Goal: Information Seeking & Learning: Learn about a topic

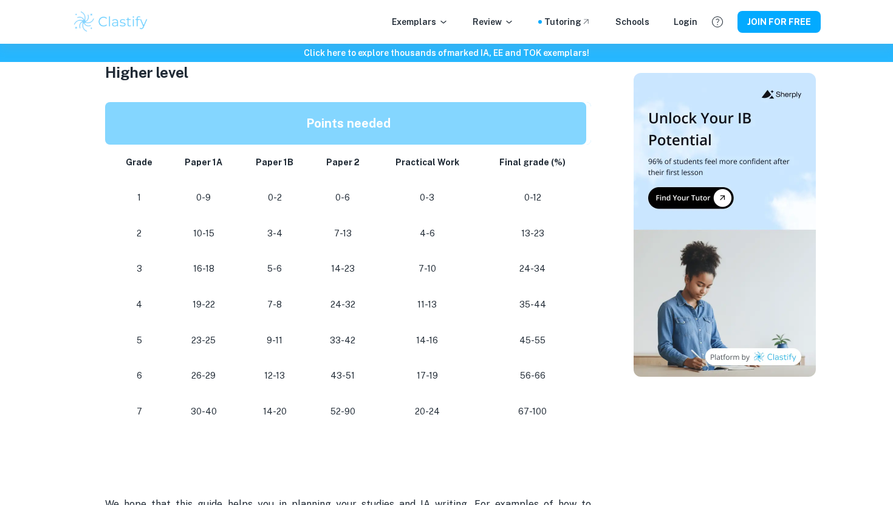
scroll to position [1069, 0]
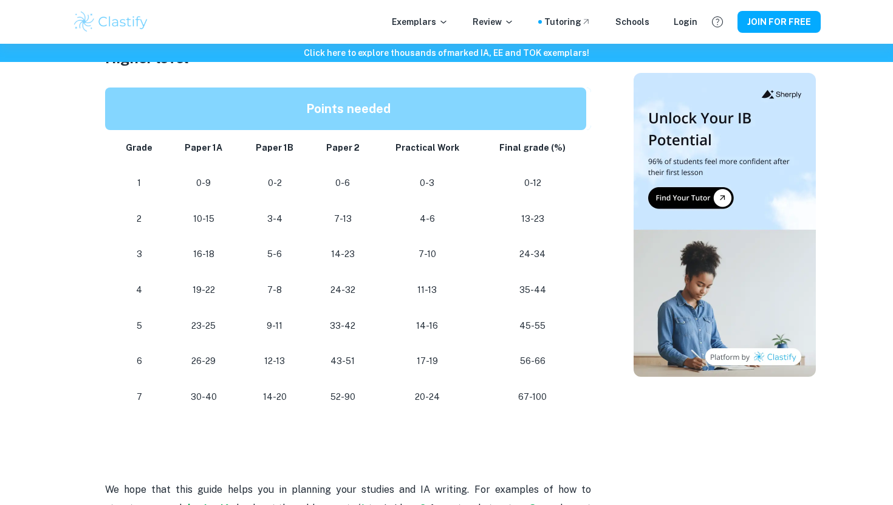
click at [193, 395] on p "30-40" at bounding box center [204, 397] width 52 height 16
drag, startPoint x: 193, startPoint y: 395, endPoint x: 207, endPoint y: 396, distance: 14.6
click at [207, 396] on p "30-40" at bounding box center [204, 397] width 52 height 16
click at [241, 349] on td "12-13" at bounding box center [274, 361] width 71 height 36
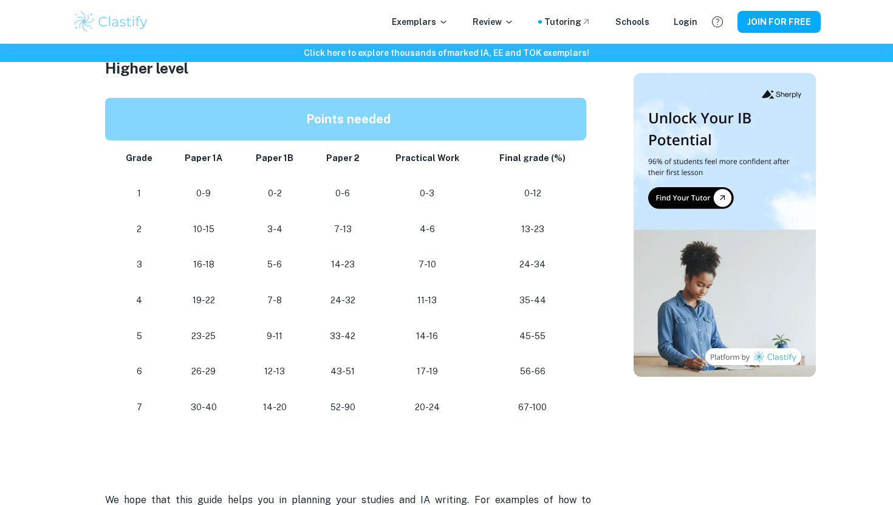
scroll to position [1064, 0]
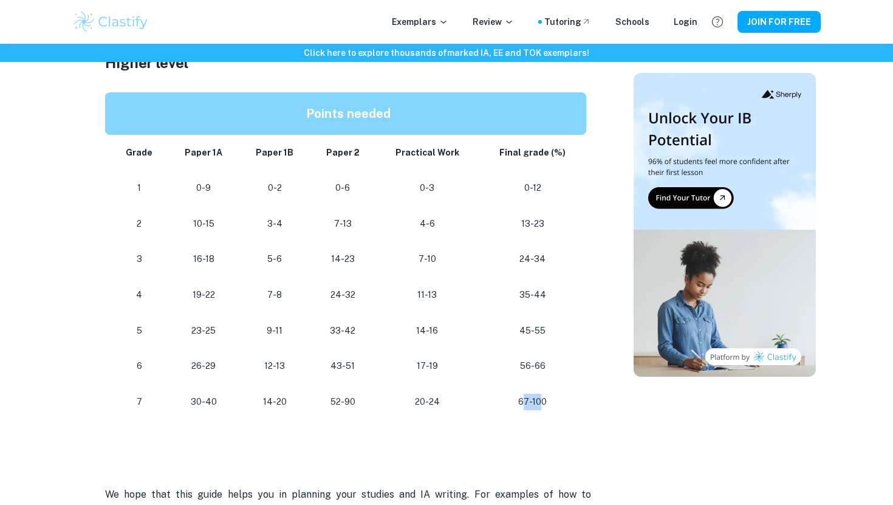
drag, startPoint x: 523, startPoint y: 401, endPoint x: 543, endPoint y: 394, distance: 21.3
click at [543, 395] on p "67-100" at bounding box center [532, 402] width 88 height 16
click at [551, 400] on p "67-100" at bounding box center [532, 402] width 88 height 16
click at [194, 366] on p "26-29" at bounding box center [204, 366] width 52 height 16
drag, startPoint x: 194, startPoint y: 366, endPoint x: 211, endPoint y: 366, distance: 17.0
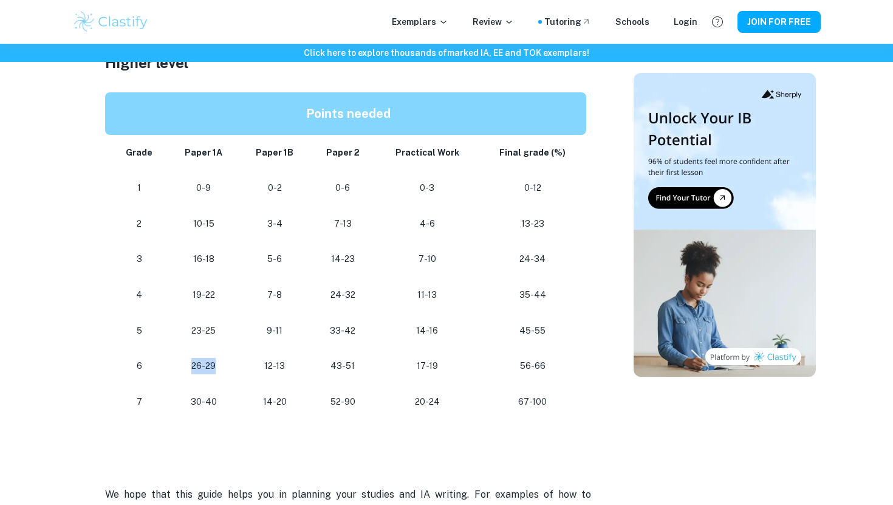
click at [211, 366] on p "26-29" at bounding box center [204, 366] width 52 height 16
click at [355, 258] on p "14-23" at bounding box center [342, 259] width 46 height 16
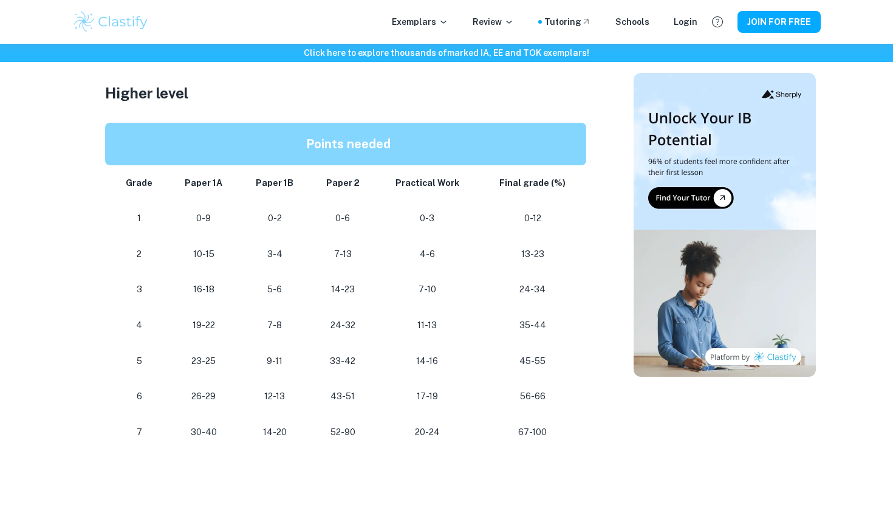
scroll to position [1036, 0]
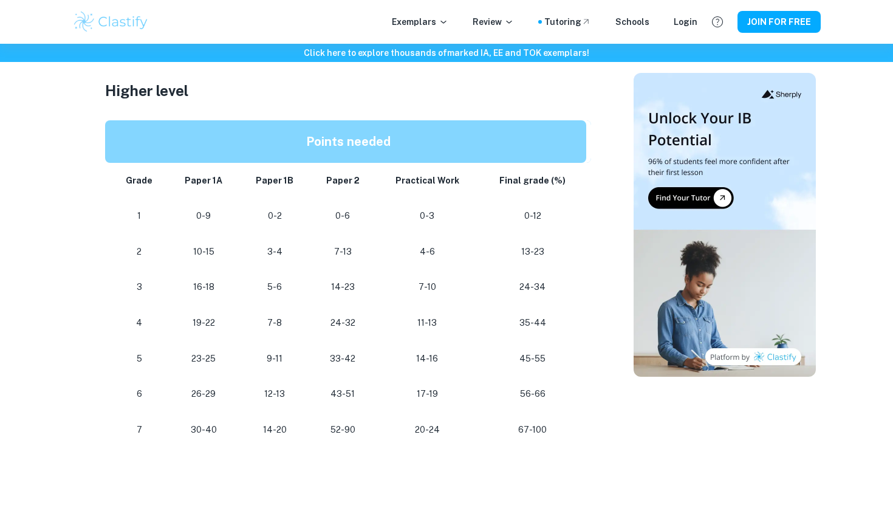
click at [330, 140] on strong "Points needed" at bounding box center [348, 141] width 84 height 15
drag, startPoint x: 330, startPoint y: 140, endPoint x: 364, endPoint y: 140, distance: 34.0
click at [364, 140] on strong "Points needed" at bounding box center [348, 141] width 84 height 15
click at [405, 139] on p "Points needed" at bounding box center [348, 141] width 457 height 23
click at [267, 426] on p "14-20" at bounding box center [275, 430] width 52 height 16
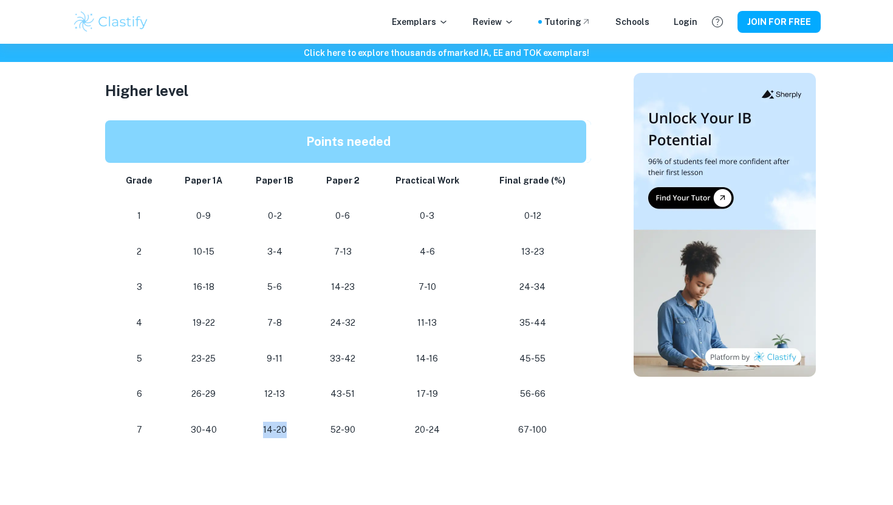
drag, startPoint x: 267, startPoint y: 426, endPoint x: 282, endPoint y: 426, distance: 15.8
click at [282, 426] on p "14-20" at bounding box center [275, 430] width 52 height 16
click at [384, 431] on td "20-24" at bounding box center [426, 430] width 103 height 36
click at [337, 425] on p "52-90" at bounding box center [342, 430] width 46 height 16
drag, startPoint x: 337, startPoint y: 425, endPoint x: 352, endPoint y: 426, distance: 15.2
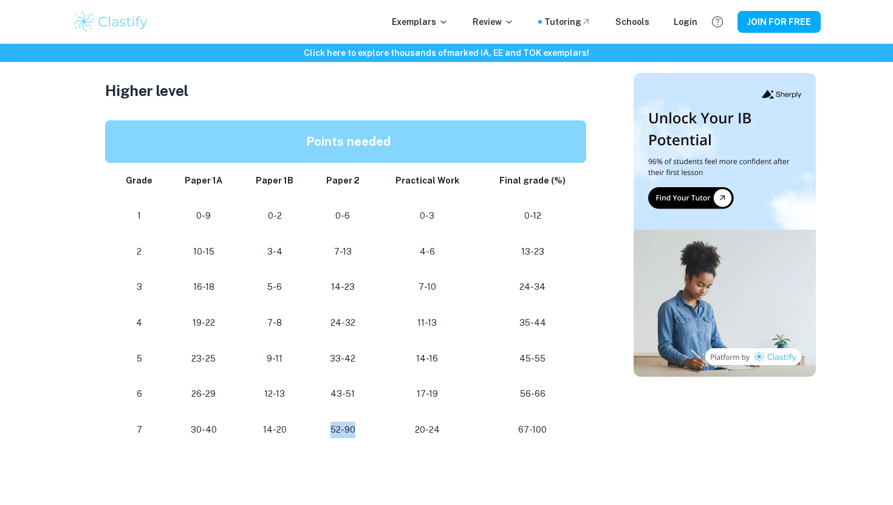
click at [352, 426] on p "52-90" at bounding box center [342, 430] width 46 height 16
click at [439, 428] on p "20-24" at bounding box center [427, 430] width 84 height 16
click at [423, 196] on td "Practical Work" at bounding box center [426, 181] width 103 height 36
